Goal: Browse casually

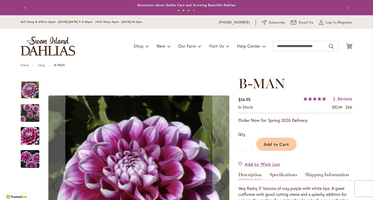
click at [25, 108] on img "B-MAN" at bounding box center [29, 113] width 37 height 32
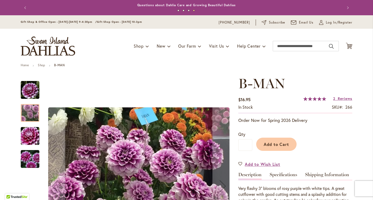
click at [23, 135] on img "B-MAN" at bounding box center [29, 136] width 37 height 25
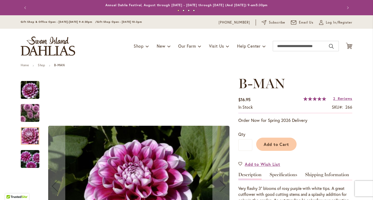
click at [26, 135] on div at bounding box center [30, 136] width 19 height 18
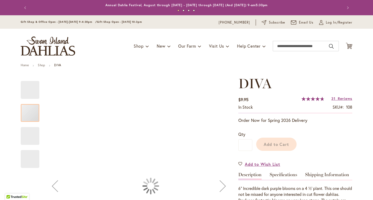
scroll to position [92, 0]
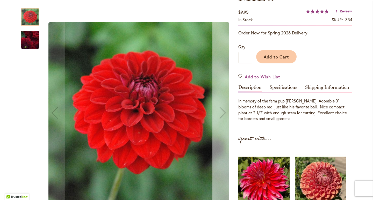
scroll to position [139, 0]
